Goal: Transaction & Acquisition: Purchase product/service

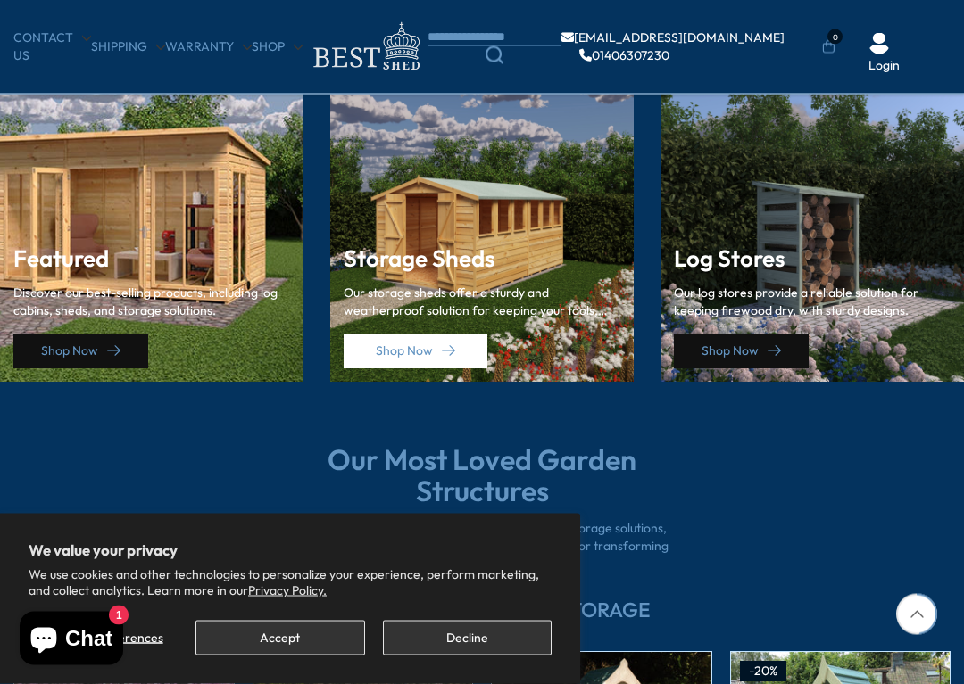
scroll to position [2482, 0]
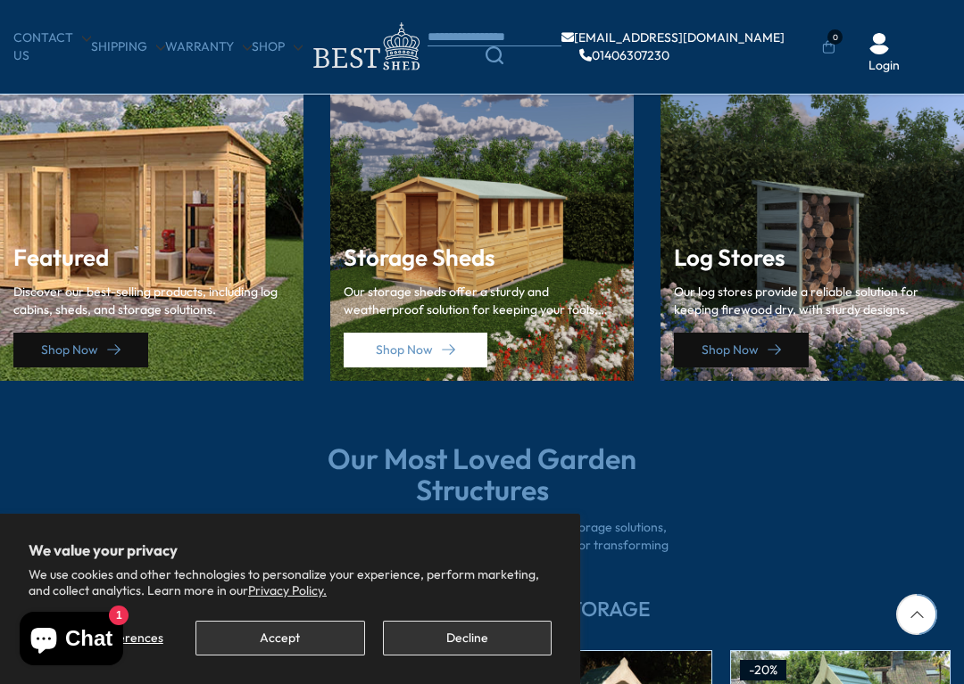
click at [214, 285] on p "Discover our best-selling products, including log cabins, sheds, and storage so…" at bounding box center [151, 301] width 277 height 35
click at [139, 333] on link "Shop Now" at bounding box center [80, 350] width 135 height 35
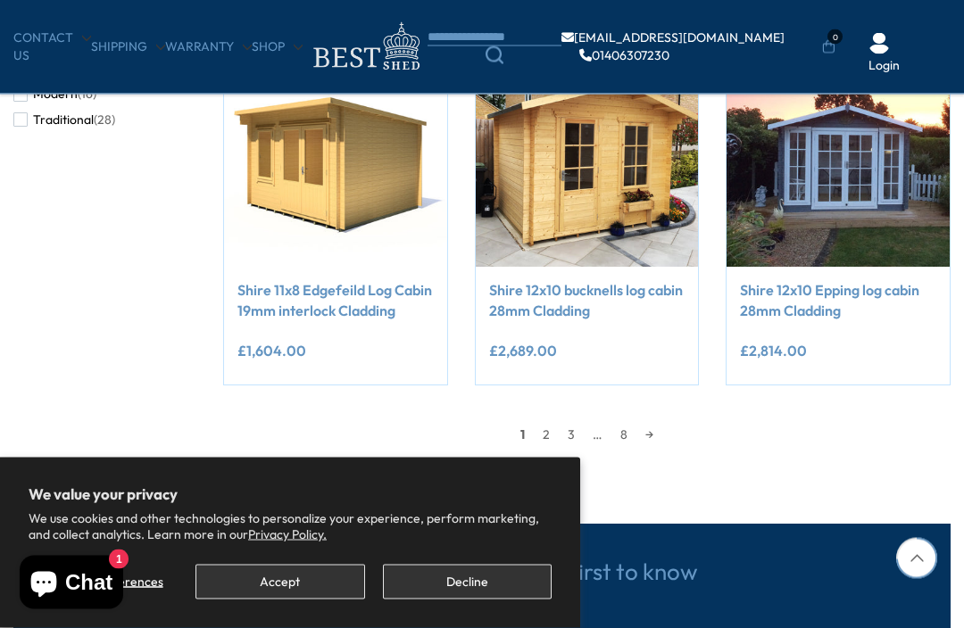
scroll to position [1443, 0]
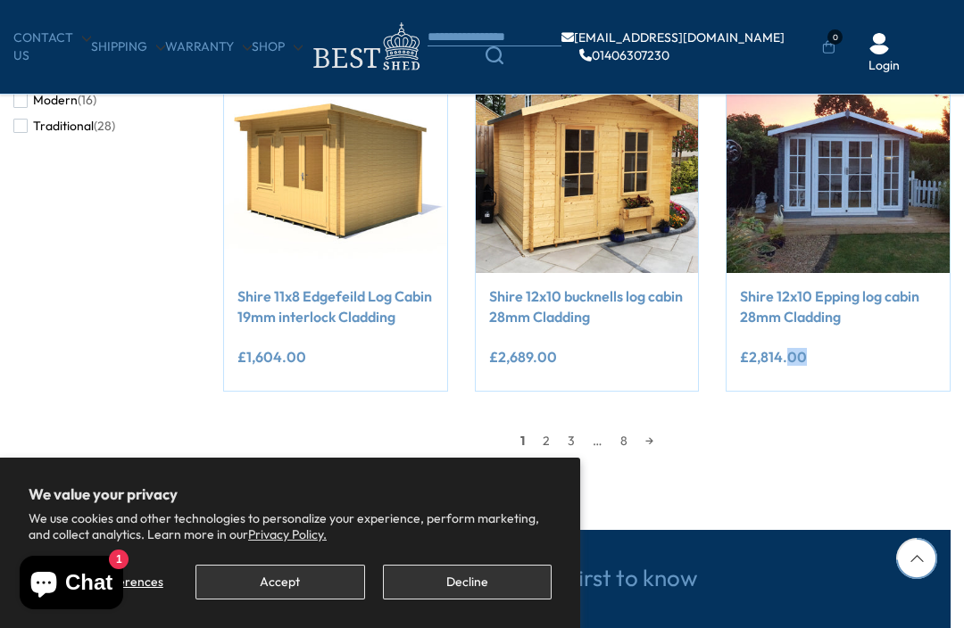
click at [867, 379] on div "**********" at bounding box center [837, 332] width 223 height 118
click at [780, 410] on div "1 2 3 … 8 →" at bounding box center [586, 432] width 727 height 45
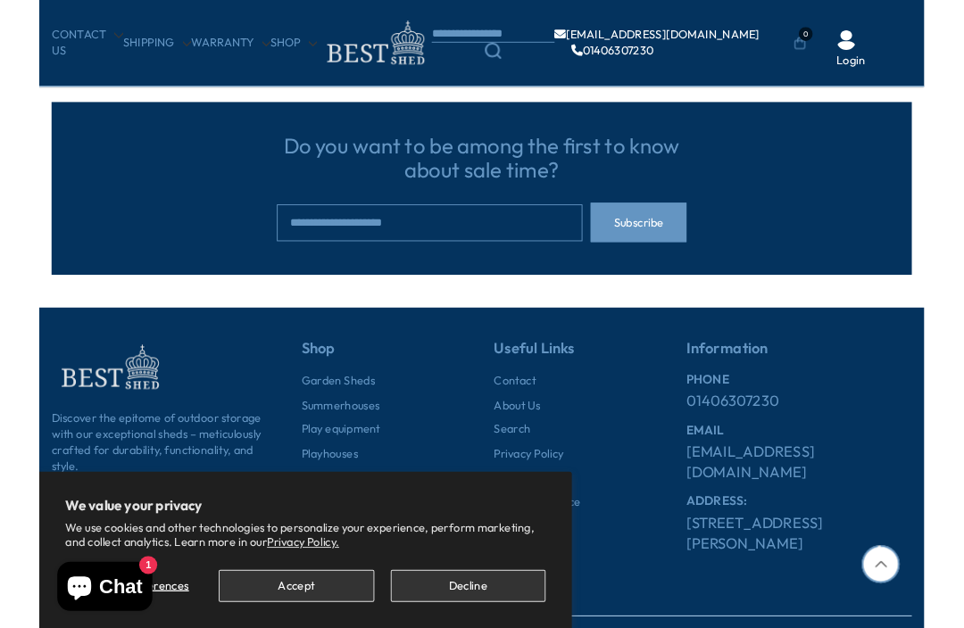
scroll to position [1914, 0]
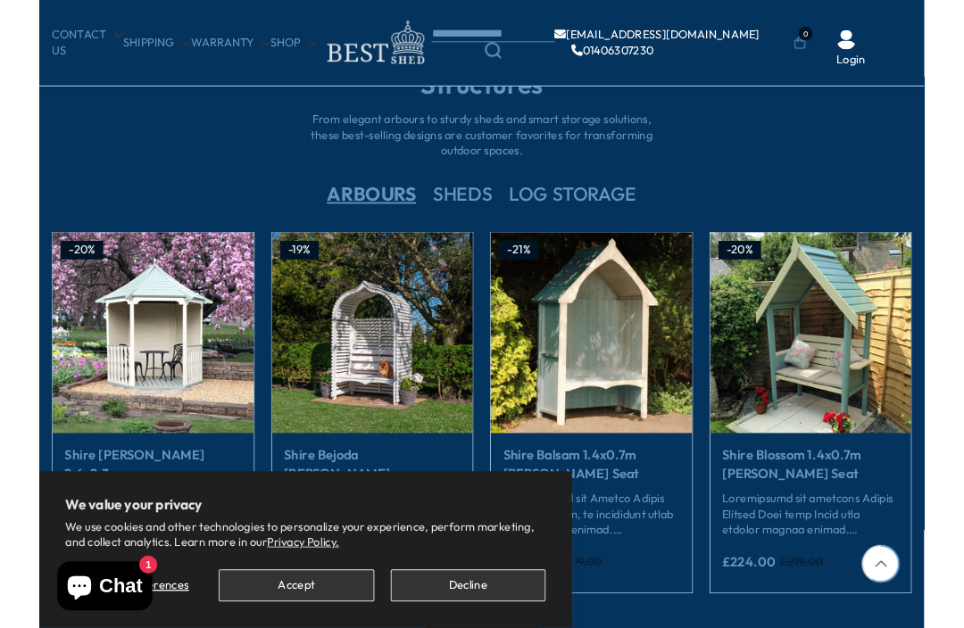
scroll to position [2881, 0]
